Goal: Book appointment/travel/reservation

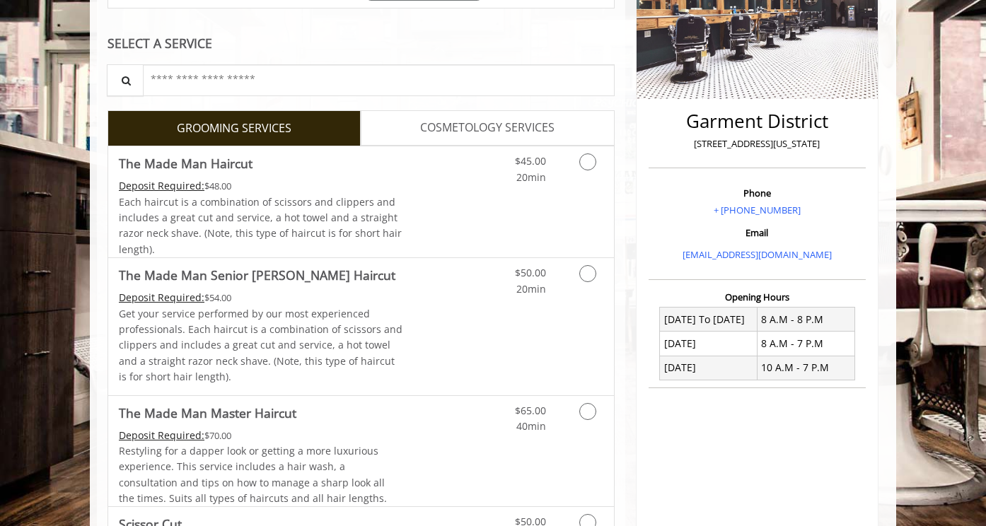
scroll to position [283, 0]
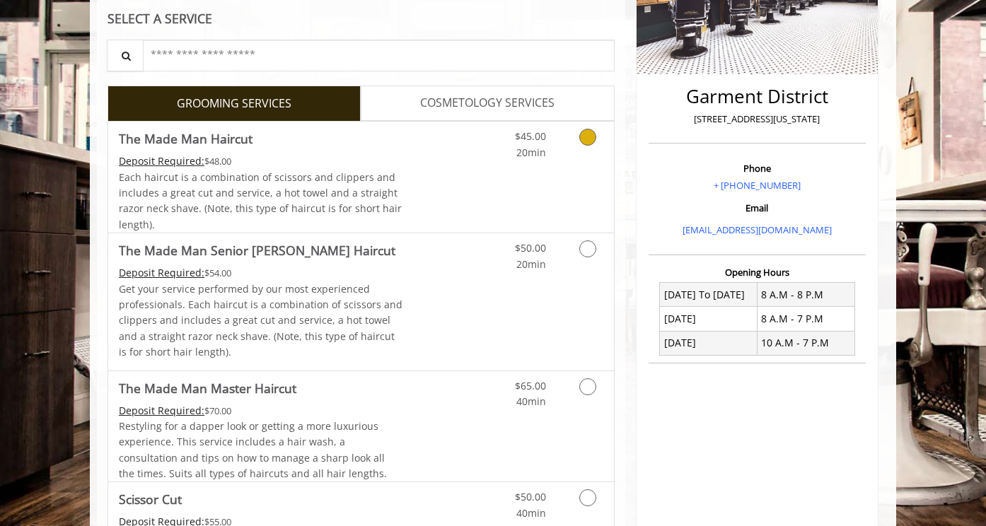
click at [582, 140] on icon "Grooming services" at bounding box center [587, 137] width 17 height 17
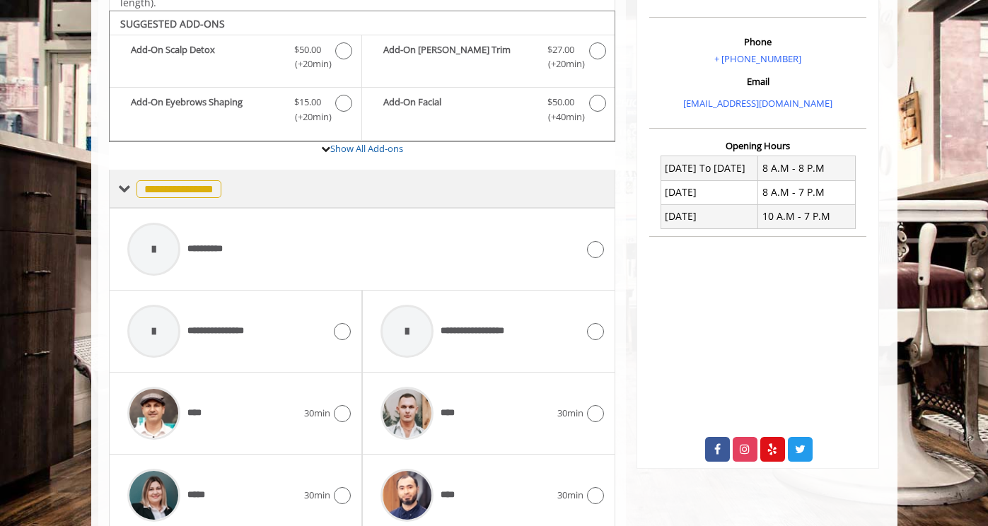
scroll to position [420, 0]
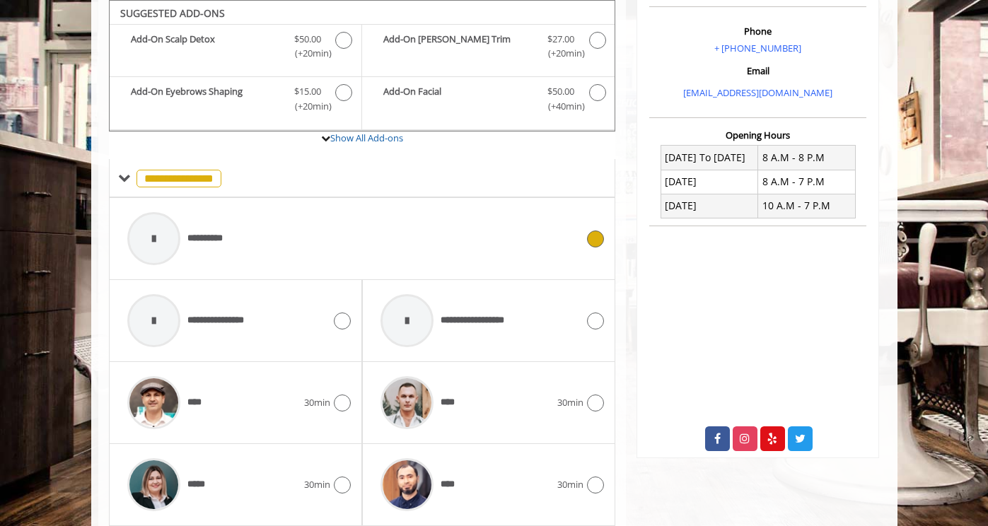
click at [593, 231] on icon at bounding box center [595, 239] width 17 height 17
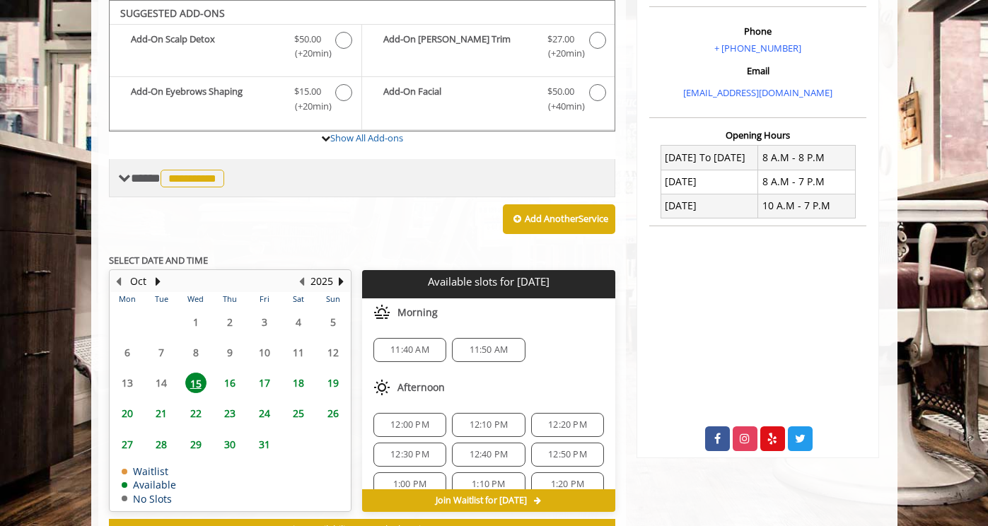
scroll to position [421, 0]
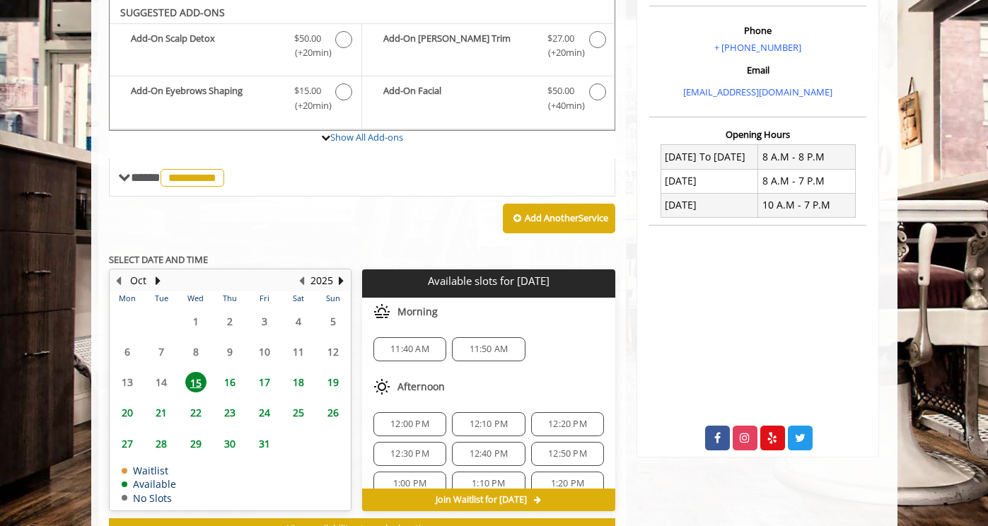
click at [427, 421] on span "12:00 PM" at bounding box center [409, 424] width 39 height 11
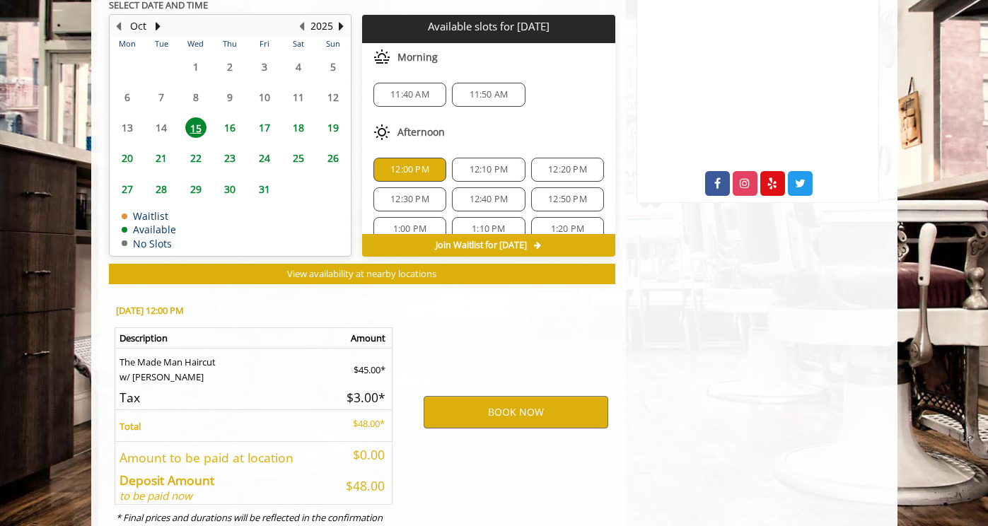
scroll to position [732, 0]
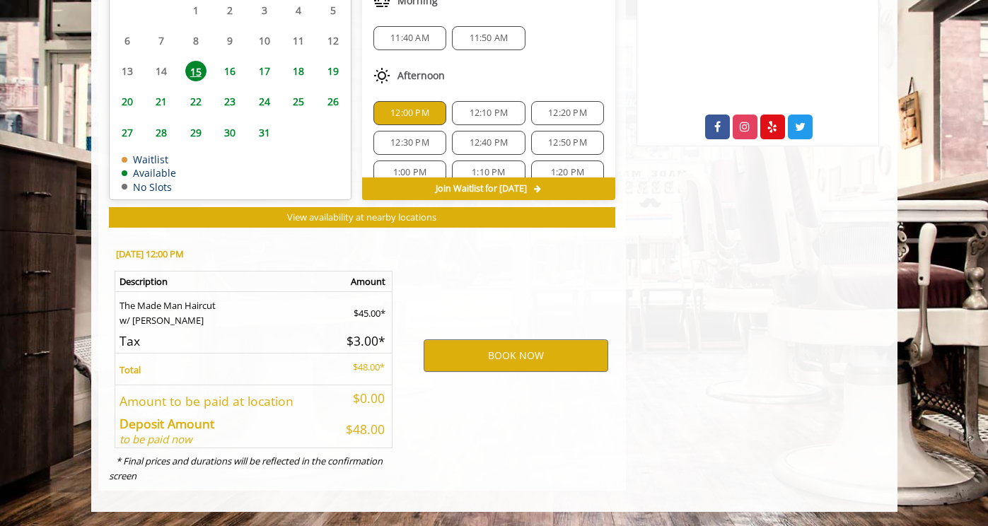
click at [413, 124] on div "12:00 PM" at bounding box center [409, 113] width 73 height 24
click at [413, 122] on div "12:00 PM" at bounding box center [409, 113] width 73 height 24
click at [481, 141] on span "12:40 PM" at bounding box center [489, 142] width 39 height 11
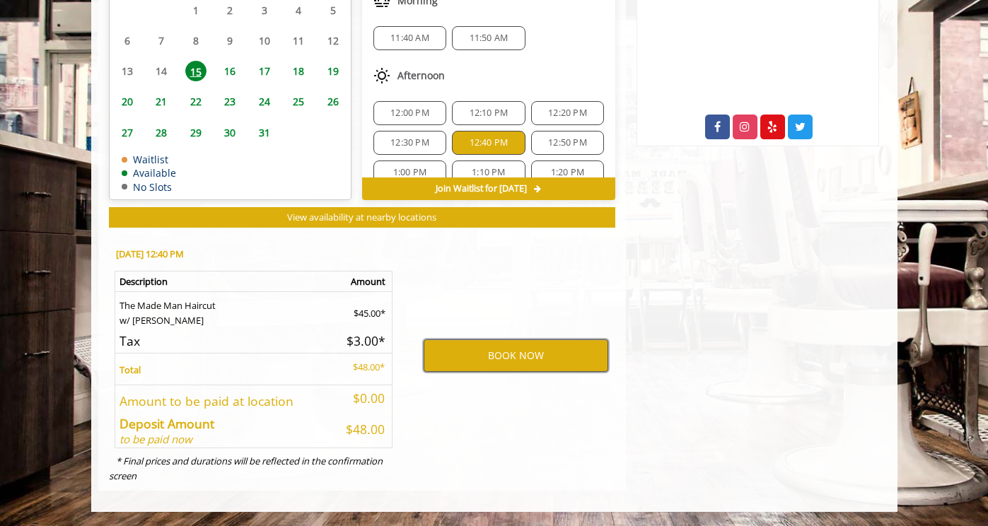
click at [523, 347] on button "BOOK NOW" at bounding box center [516, 356] width 185 height 33
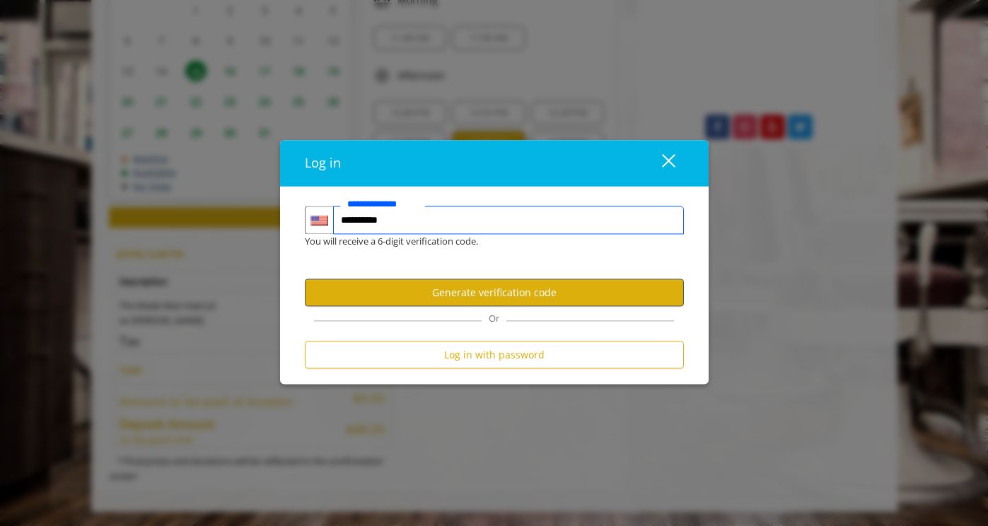
type input "**********"
click at [488, 300] on button "Generate verification code" at bounding box center [494, 293] width 379 height 28
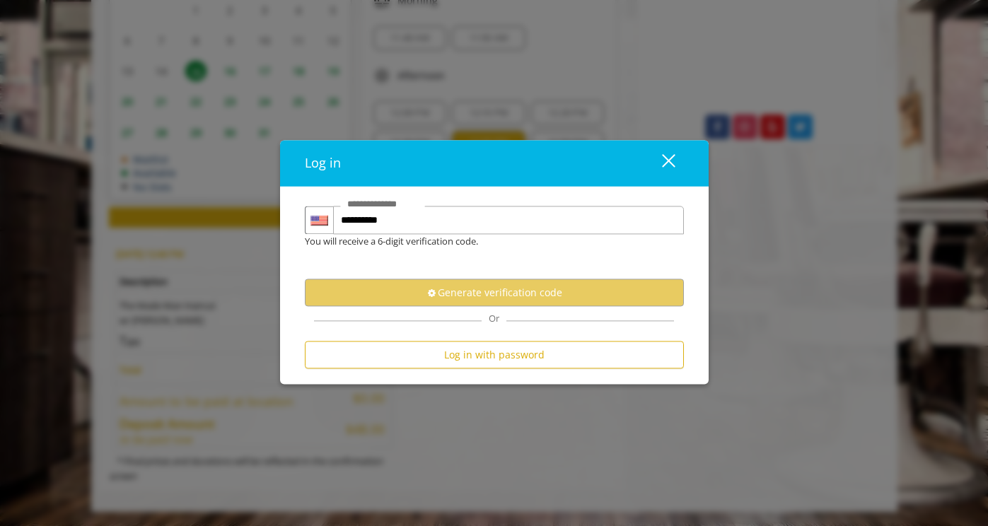
scroll to position [0, 0]
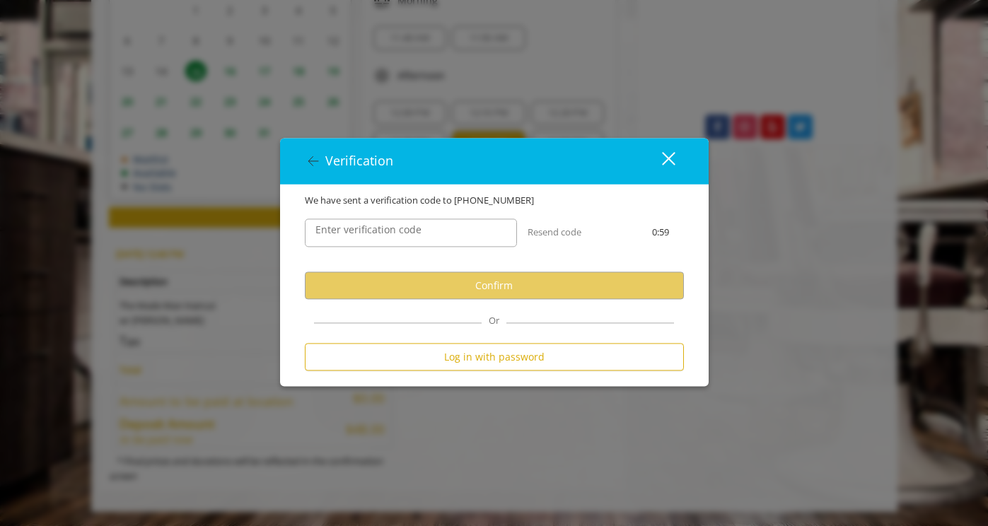
click at [407, 234] on label "Enter verification code" at bounding box center [368, 230] width 120 height 16
click at [407, 234] on input "Enter verification code" at bounding box center [411, 233] width 212 height 28
click at [460, 233] on input "Enter verification code" at bounding box center [411, 233] width 212 height 28
click at [546, 235] on button "Resend code" at bounding box center [555, 233] width 54 height 15
click at [311, 163] on icon at bounding box center [313, 161] width 10 height 9
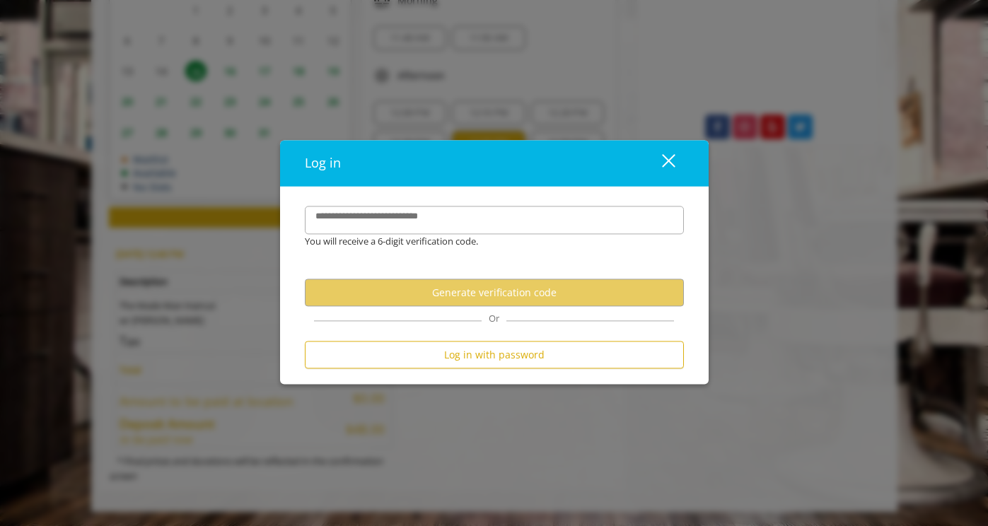
click at [363, 211] on label "**********" at bounding box center [382, 217] width 149 height 15
click at [363, 211] on input "**********" at bounding box center [494, 221] width 379 height 28
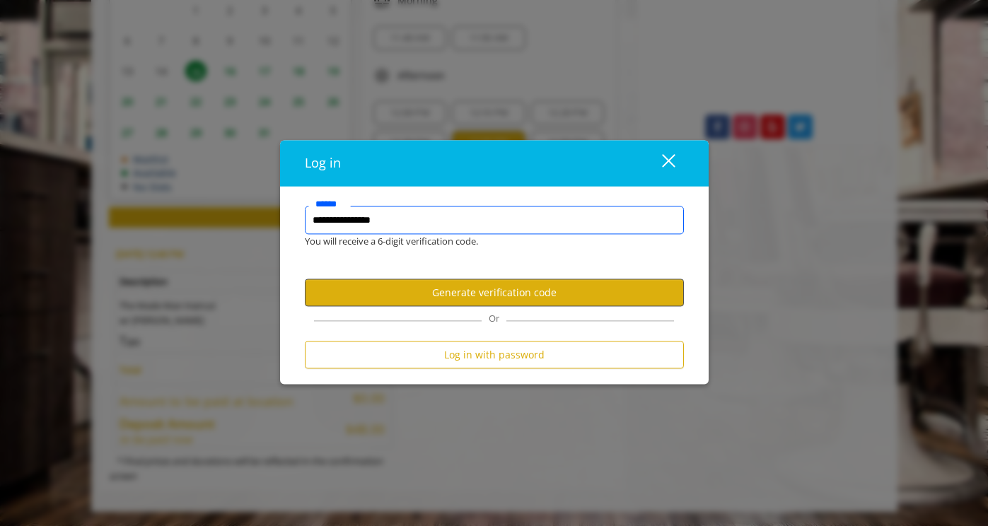
type input "**********"
click at [440, 283] on button "Generate verification code" at bounding box center [494, 293] width 379 height 28
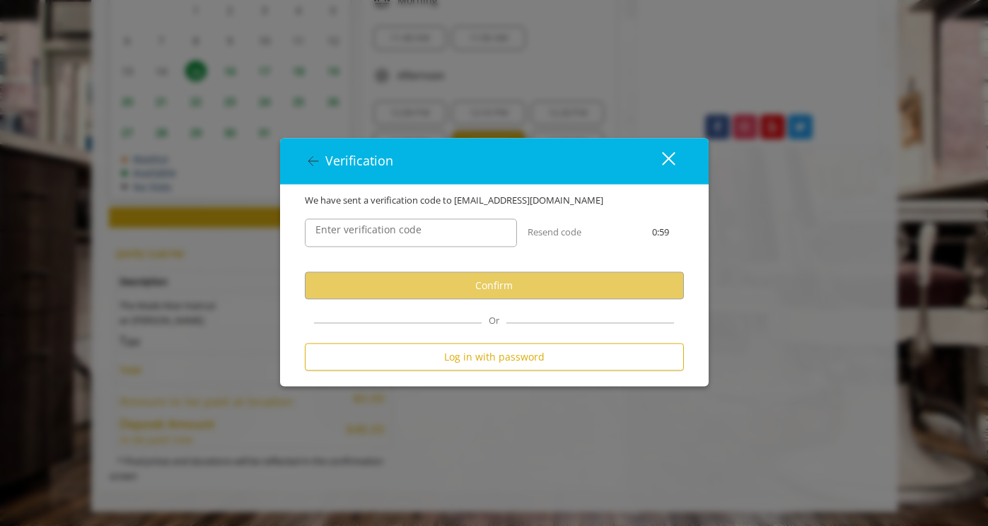
click at [421, 238] on label "Enter verification code" at bounding box center [368, 230] width 120 height 16
click at [421, 238] on input "Enter verification code" at bounding box center [411, 233] width 212 height 28
click at [676, 156] on button "close" at bounding box center [660, 160] width 48 height 29
